Goal: Find specific page/section: Find specific page/section

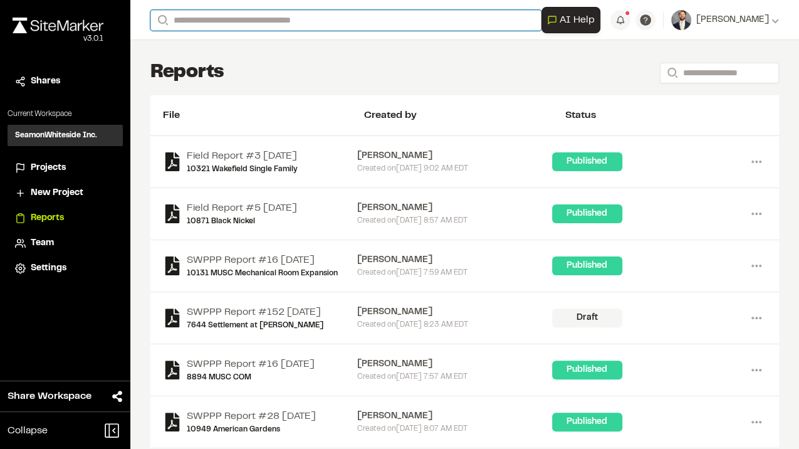
click at [222, 16] on input "Search" at bounding box center [345, 20] width 391 height 21
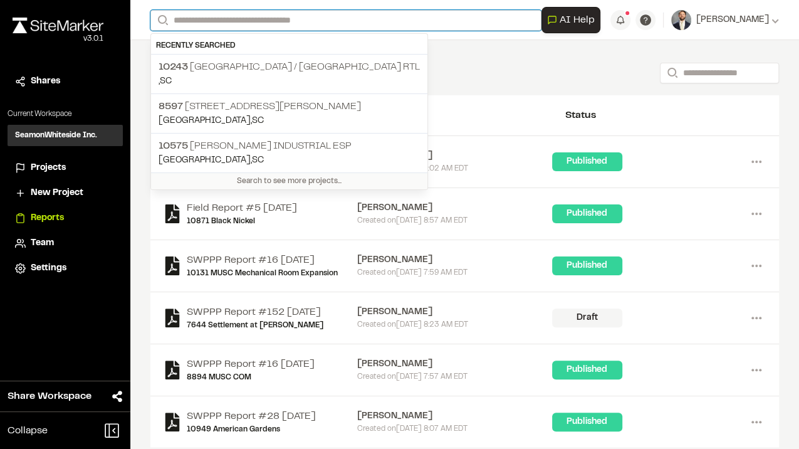
click at [224, 19] on input "Search" at bounding box center [345, 20] width 391 height 21
type input "*"
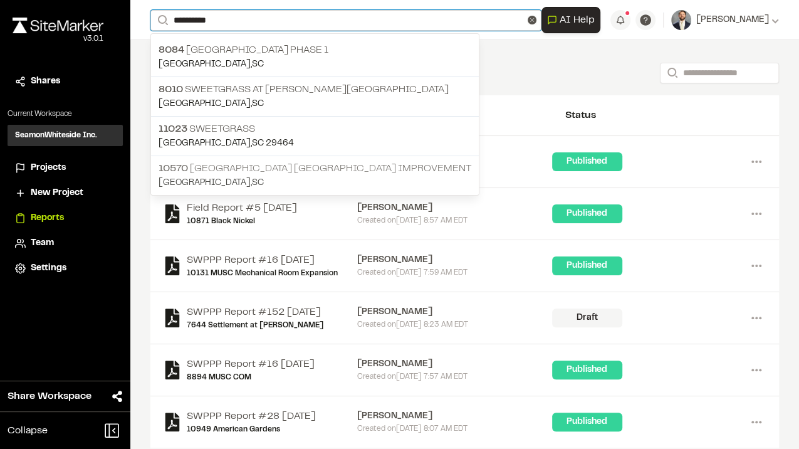
type input "**********"
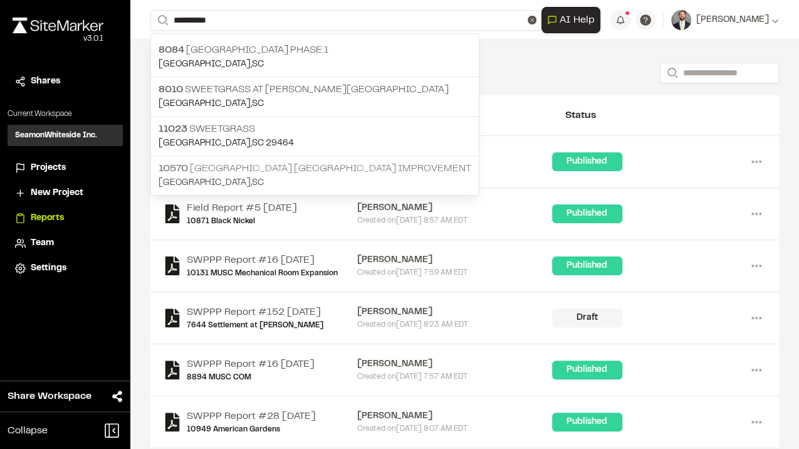
click at [272, 165] on p "[STREET_ADDRESS] Improvement" at bounding box center [315, 168] width 313 height 15
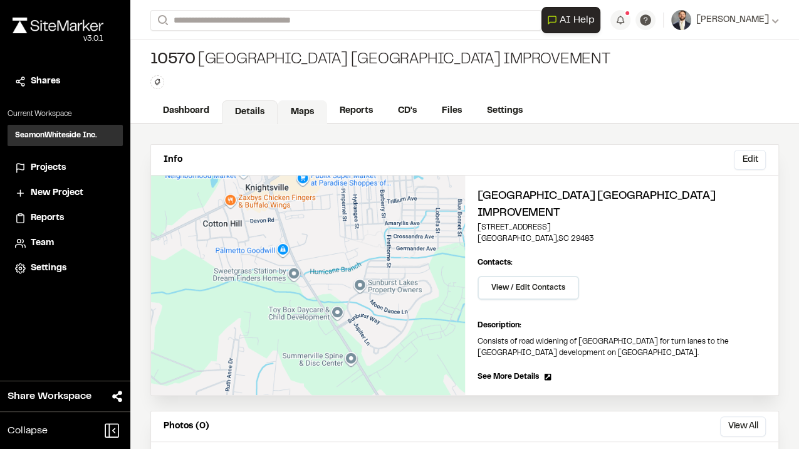
click at [301, 114] on link "Maps" at bounding box center [303, 112] width 50 height 24
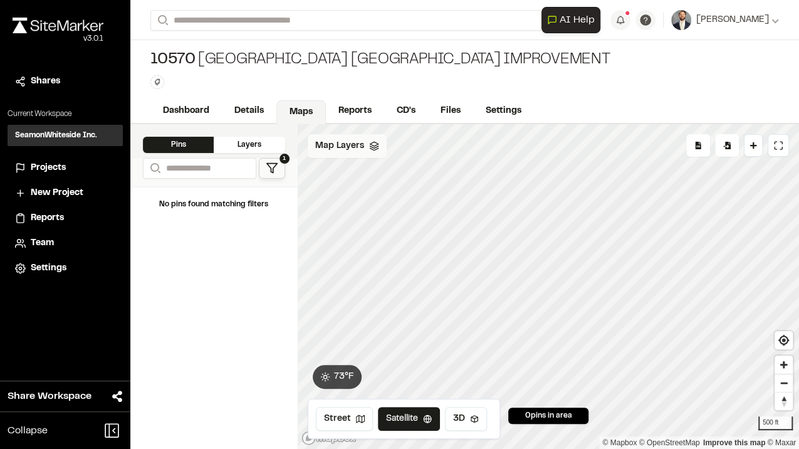
click at [352, 154] on div "Map Layers" at bounding box center [347, 146] width 79 height 24
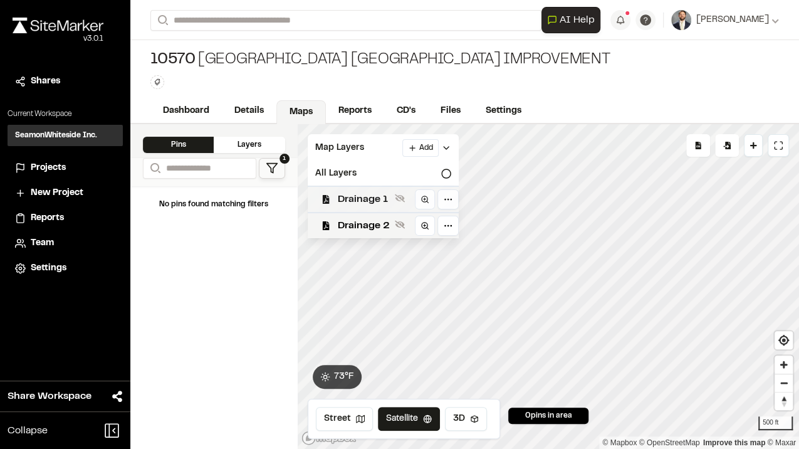
click at [362, 198] on span "Drainage 1" at bounding box center [364, 199] width 52 height 15
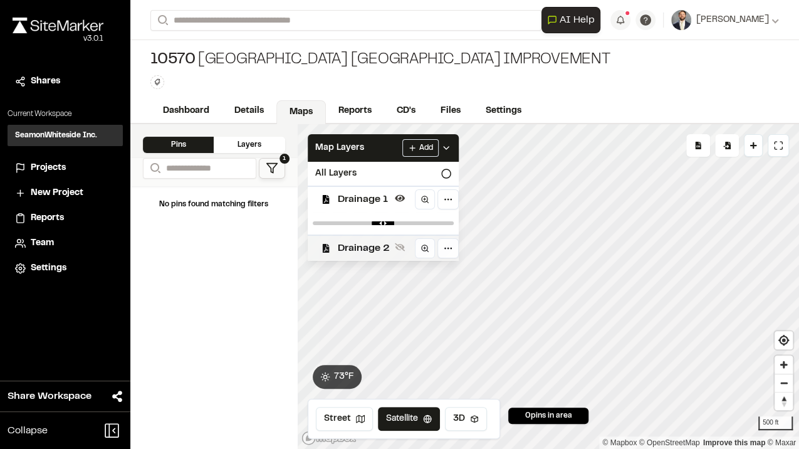
click at [352, 251] on span "Drainage 2" at bounding box center [364, 248] width 52 height 15
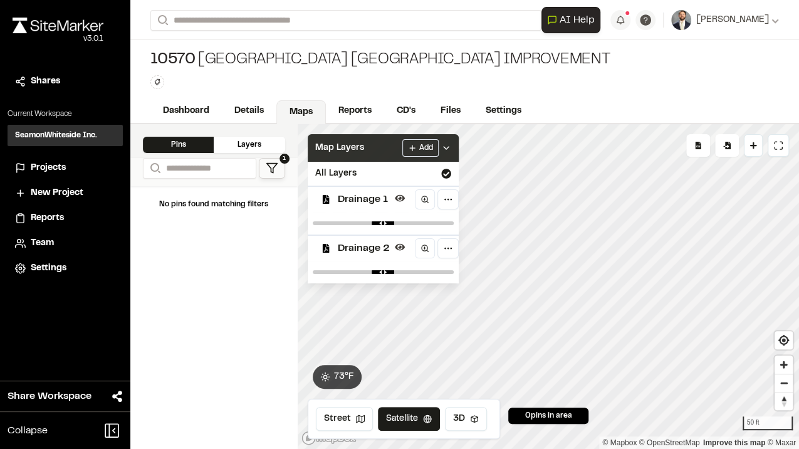
click at [380, 145] on div "Map Layers Add" at bounding box center [383, 148] width 151 height 28
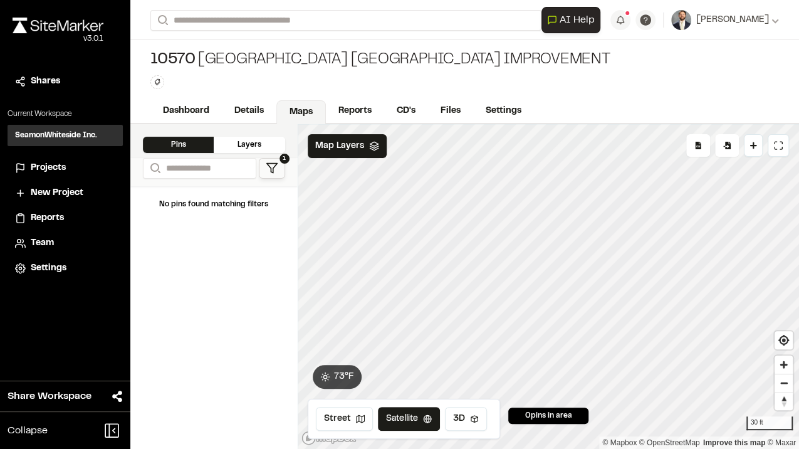
click at [491, 93] on div "**********" at bounding box center [464, 224] width 669 height 449
